Goal: Complete application form

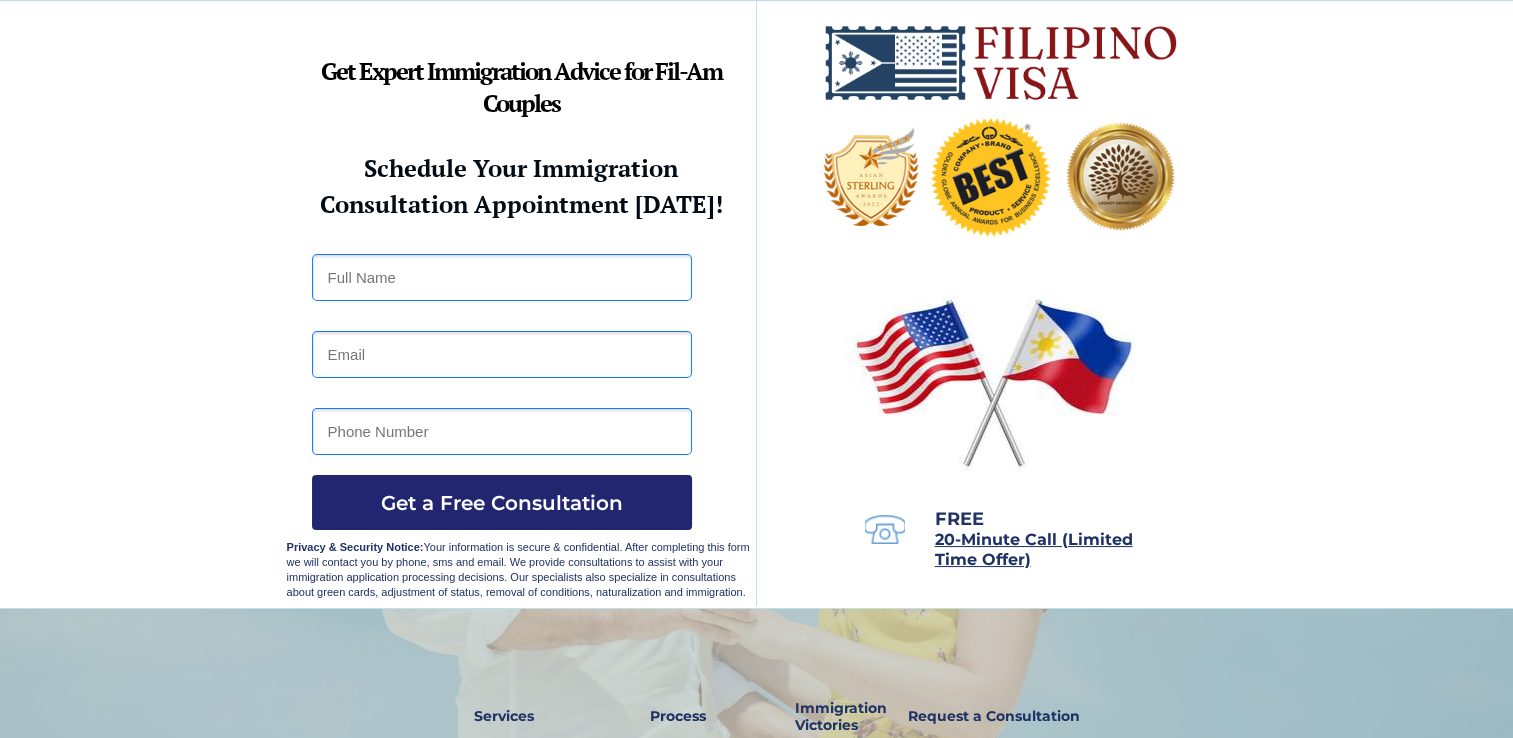
click at [459, 276] on input "text" at bounding box center [502, 277] width 380 height 47
type input "MA. CAMILLE D. PEÑAS"
type input "camillepdeleon@gmail.com"
type input "09303351976"
click at [521, 491] on span "Get a Free Consultation" at bounding box center [502, 503] width 380 height 24
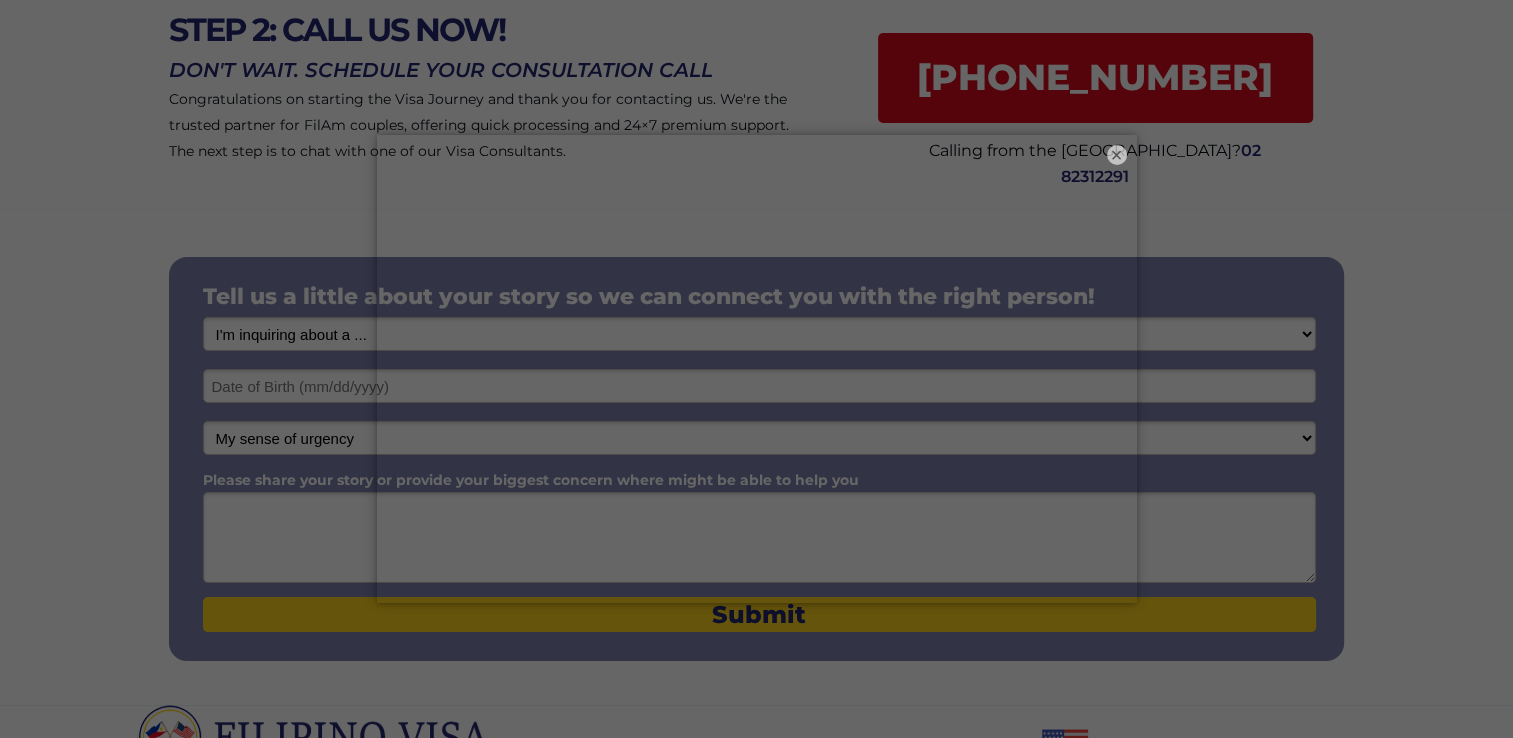
scroll to position [100, 0]
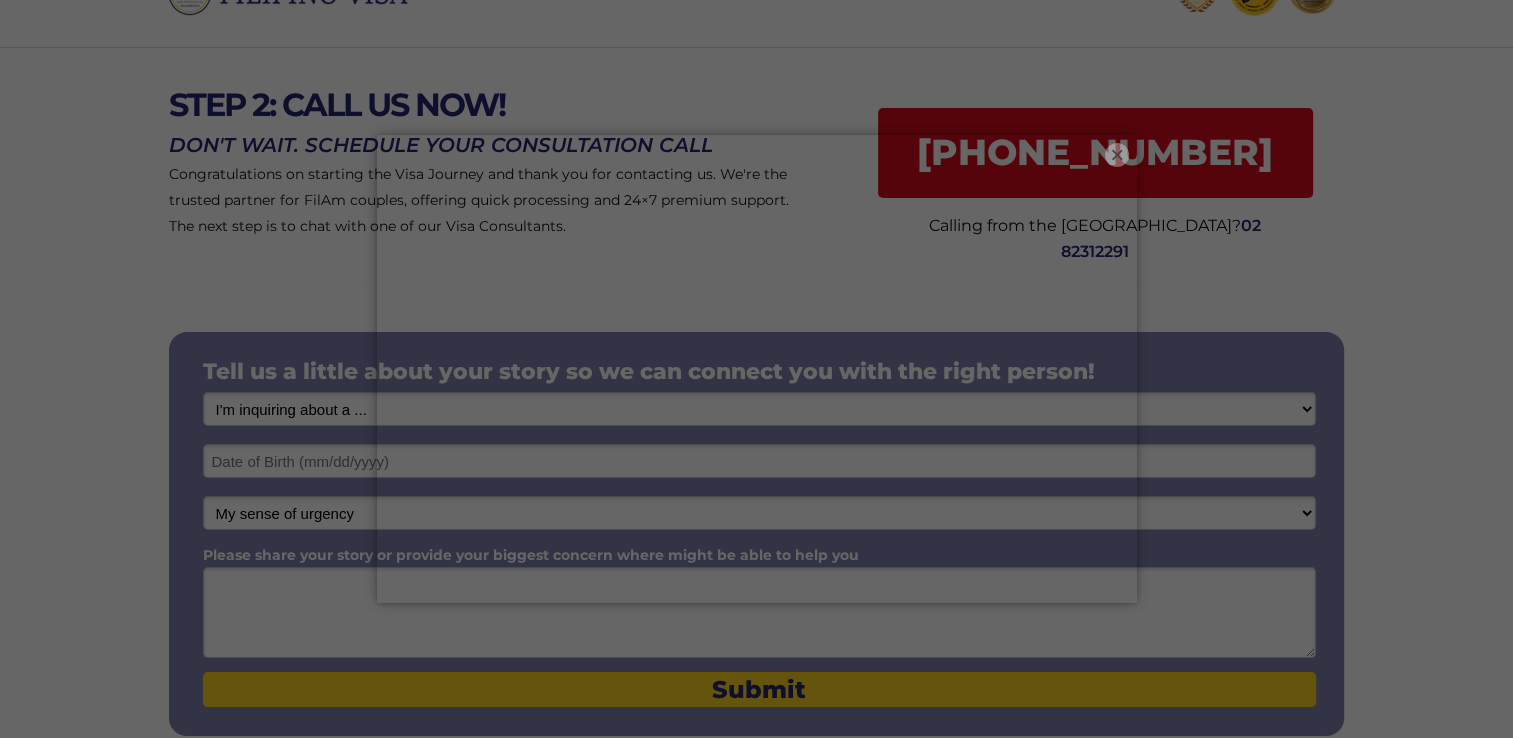
click at [1115, 156] on button "×" at bounding box center [1117, 155] width 24 height 24
